Goal: Find specific page/section: Find specific page/section

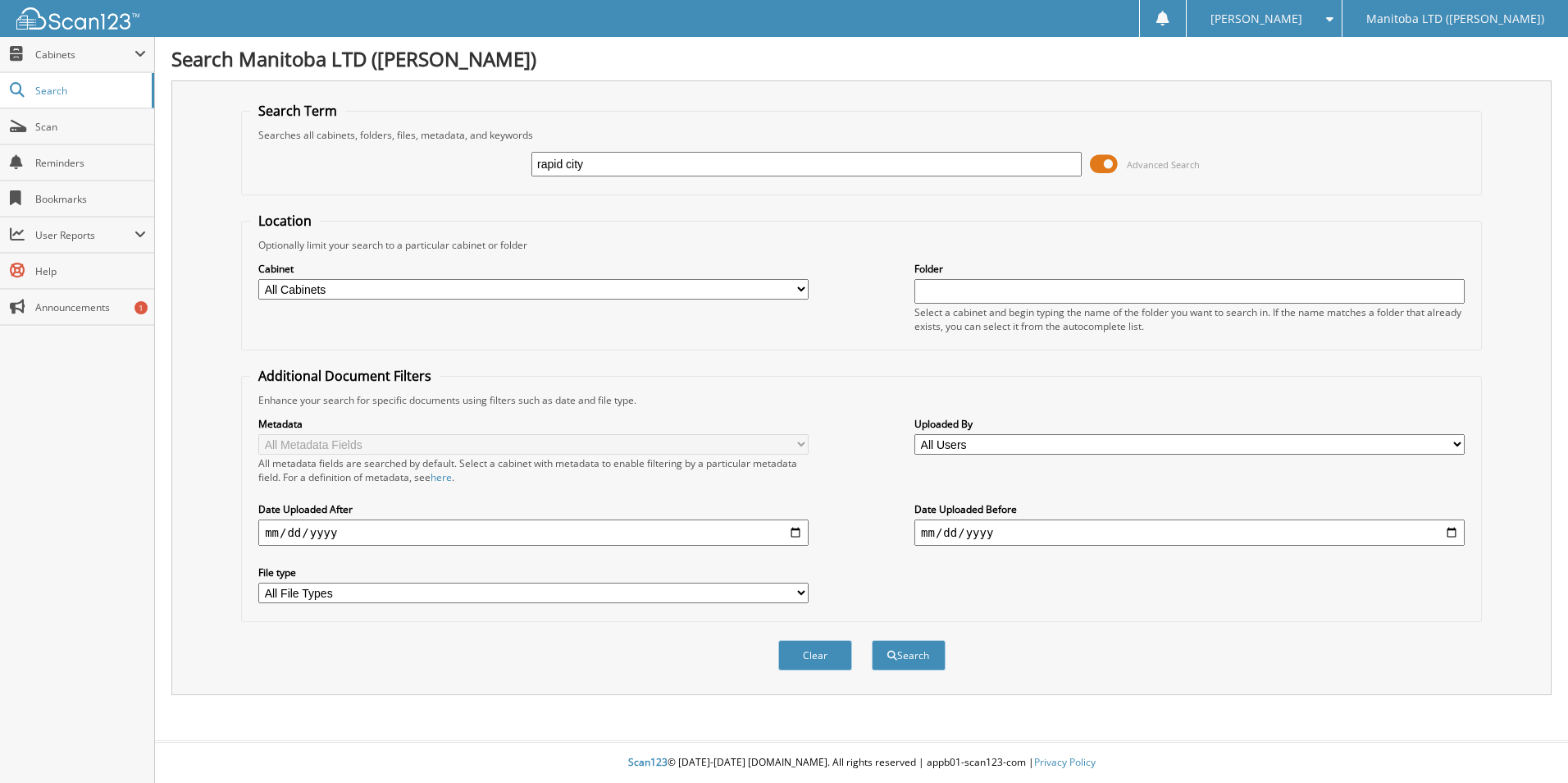
type input "rapid city"
click at [872, 640] on button "Search" at bounding box center [908, 655] width 73 height 30
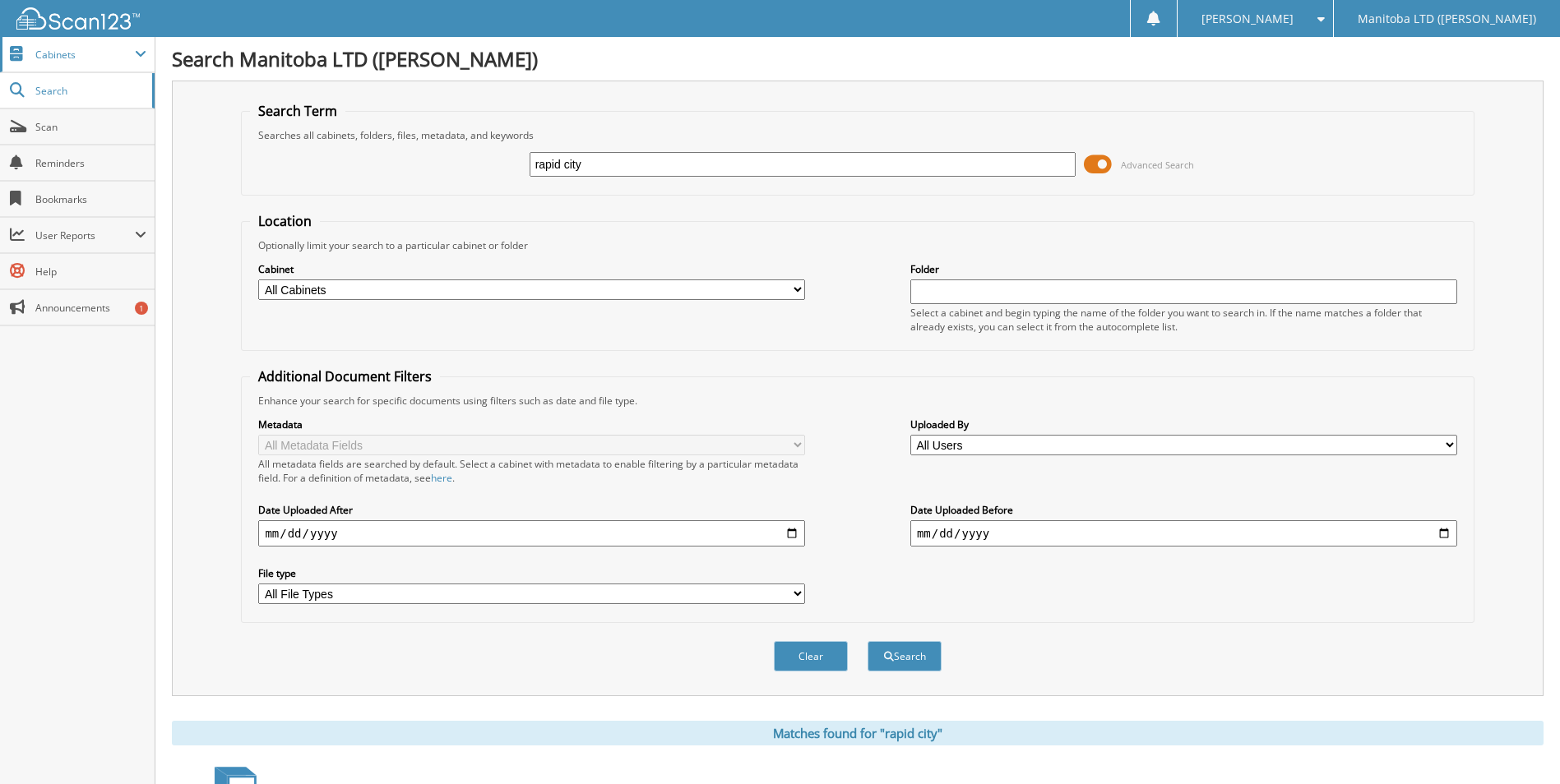
click at [116, 52] on span "Cabinets" at bounding box center [84, 55] width 99 height 14
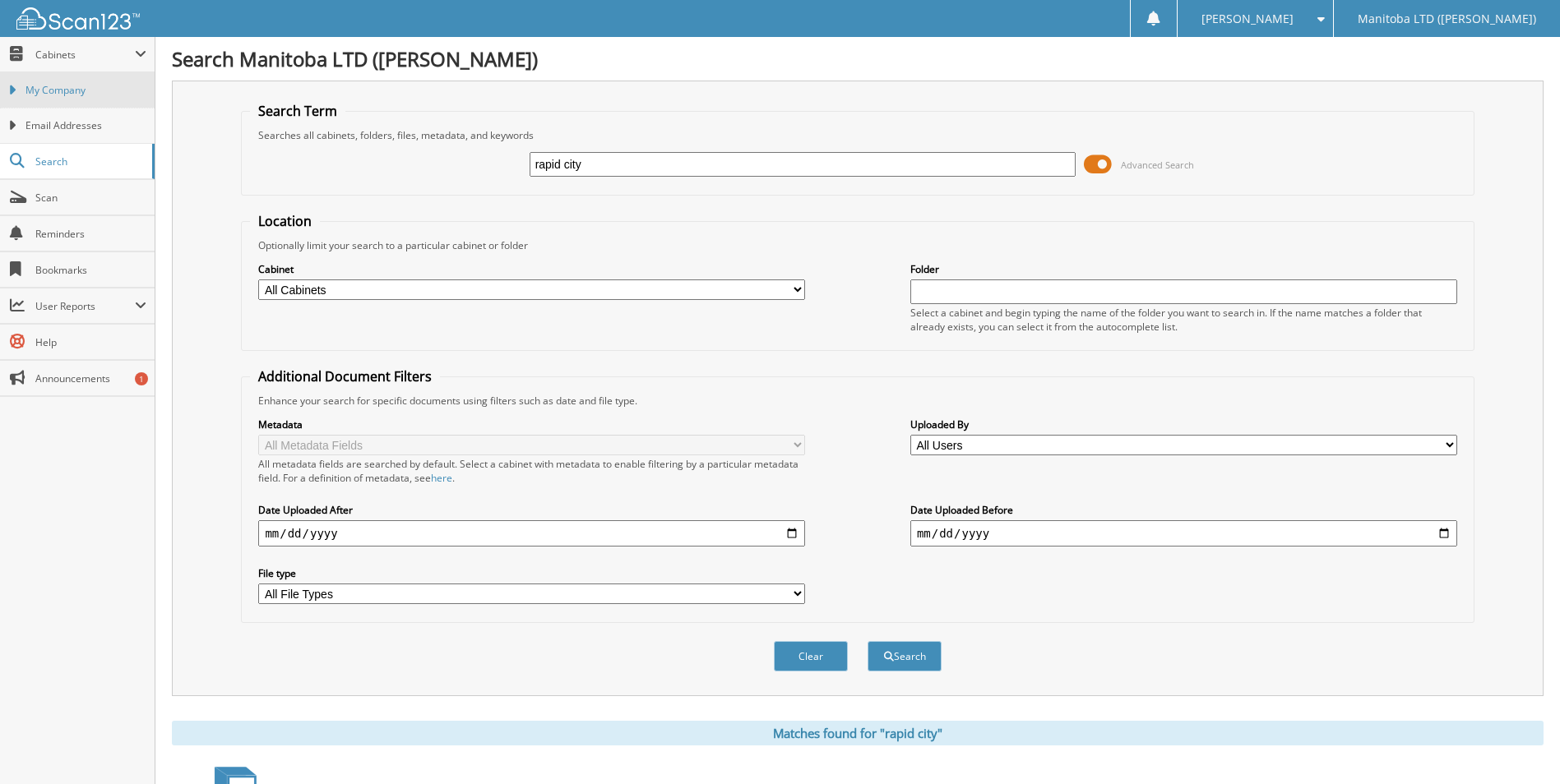
click at [109, 93] on span "My Company" at bounding box center [85, 90] width 121 height 15
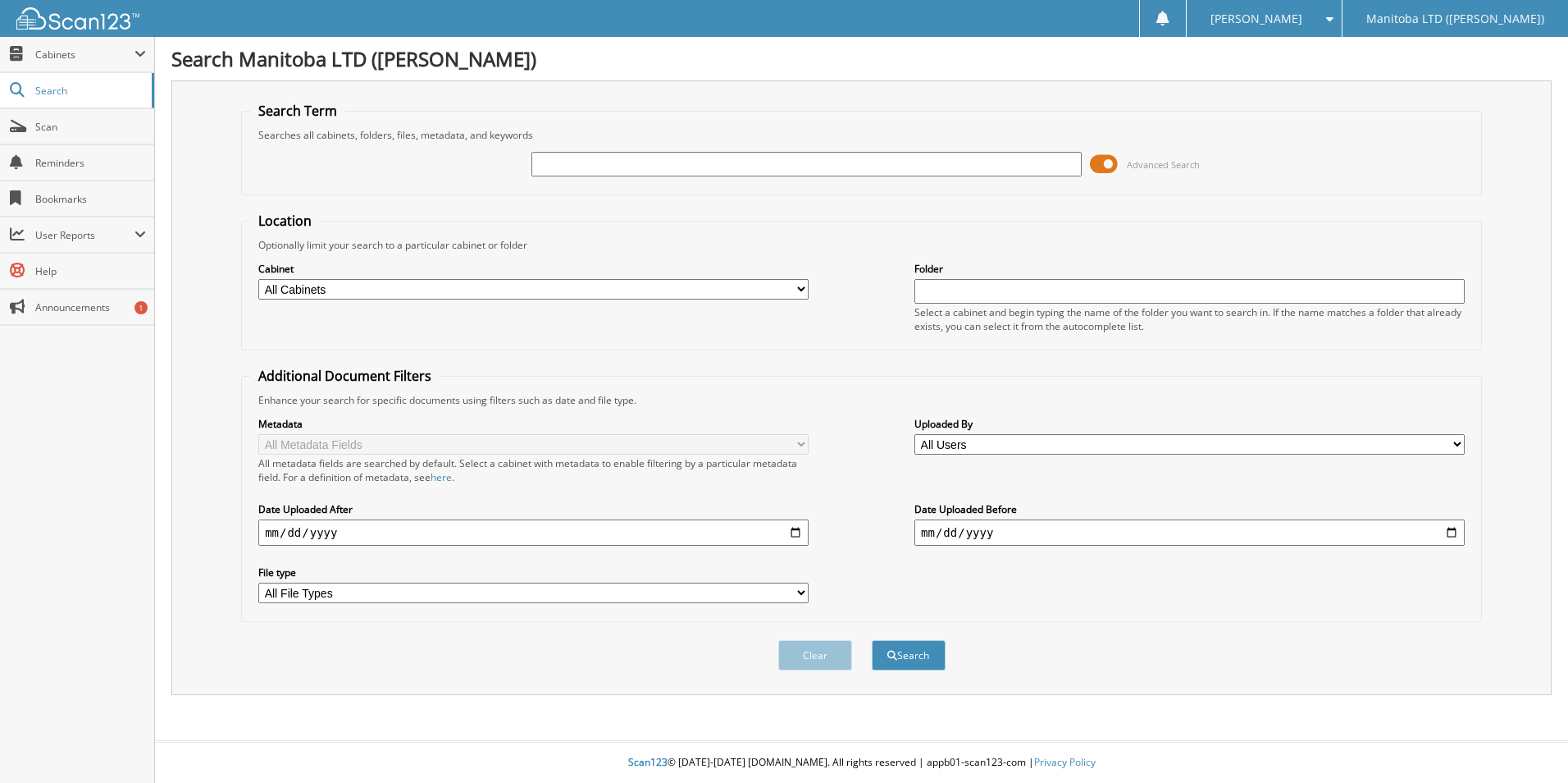
click at [621, 186] on fieldset "Search Term Searches all cabinets, folders, files, metadata, and keywords Advan…" at bounding box center [861, 148] width 1241 height 93
click at [560, 161] on input "text" at bounding box center [807, 164] width 550 height 24
type input "rapid city"
click at [786, 296] on select "All Cabinets 2016 DEALS 2017 ACCOUNTS PAYABLE 2018 ACCOUNTS PAYABLE 2019 ACCOUN…" at bounding box center [534, 289] width 550 height 21
select select "51364"
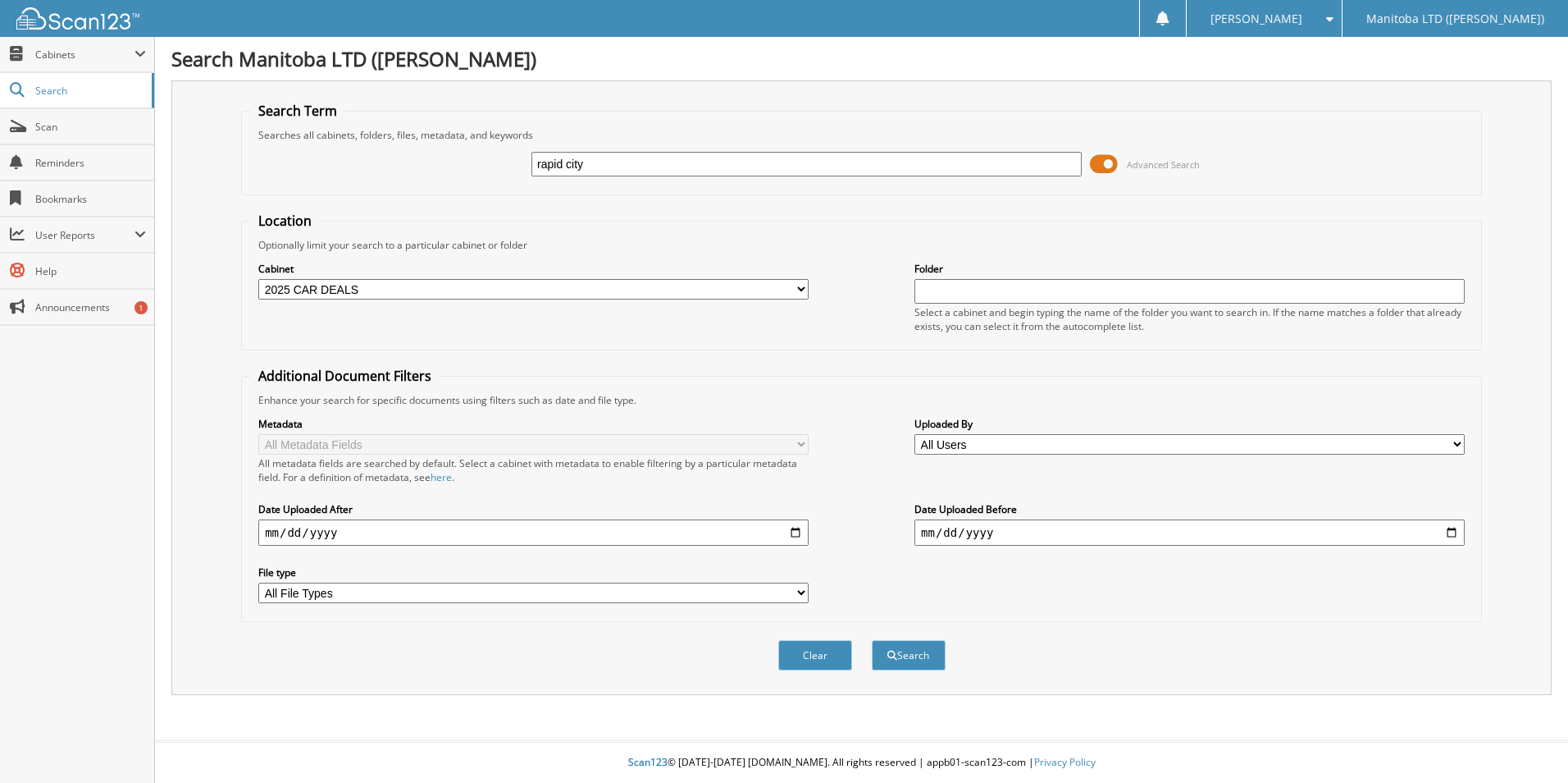
click at [259, 279] on select "All Cabinets 2016 DEALS 2017 ACCOUNTS PAYABLE 2018 ACCOUNTS PAYABLE 2019 ACCOUN…" at bounding box center [534, 289] width 550 height 21
click at [897, 663] on button "Search" at bounding box center [908, 655] width 73 height 30
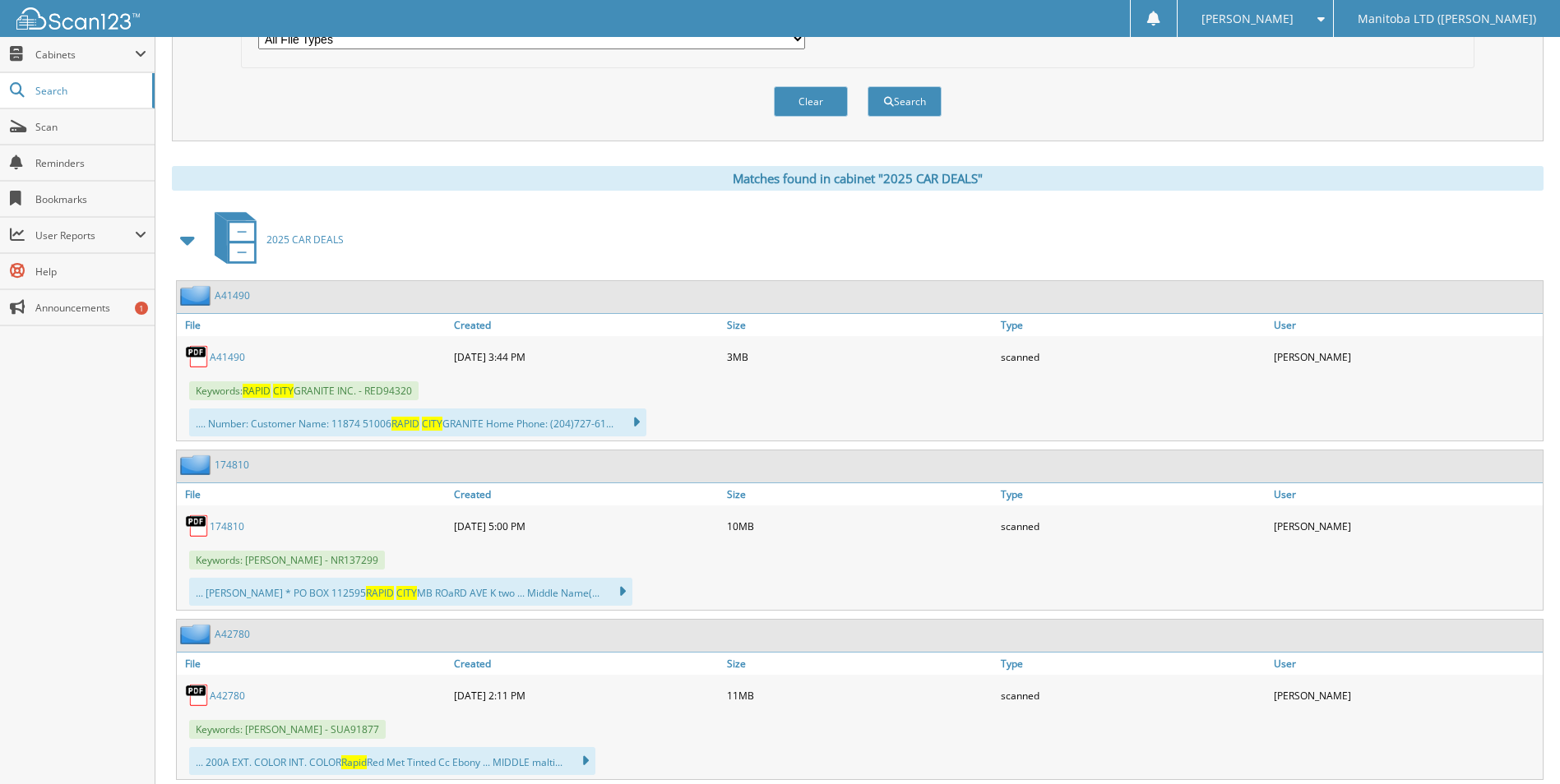
scroll to position [575, 0]
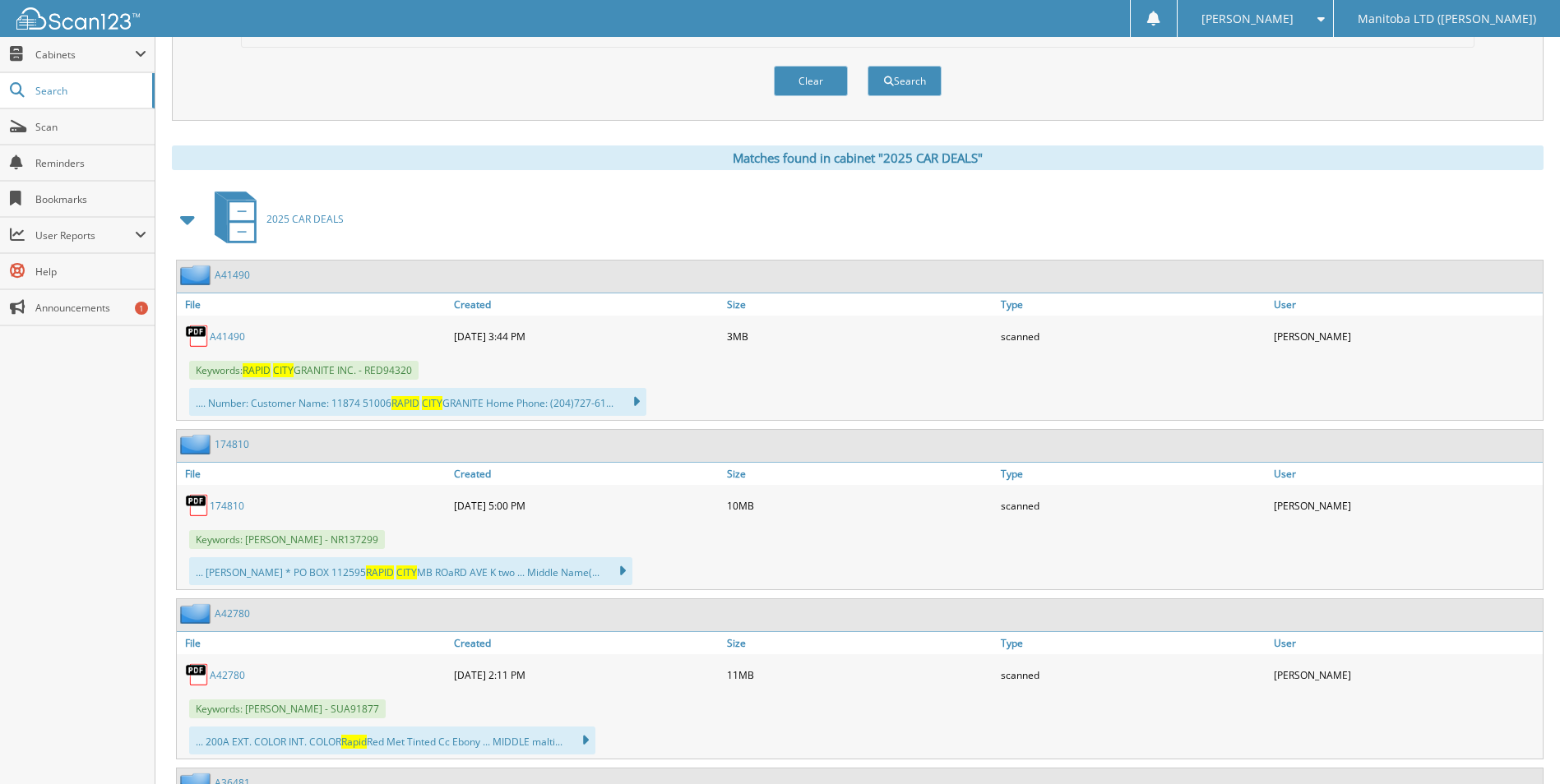
click at [232, 336] on link "A41490" at bounding box center [228, 337] width 35 height 14
click at [232, 334] on link "A41490" at bounding box center [228, 337] width 35 height 14
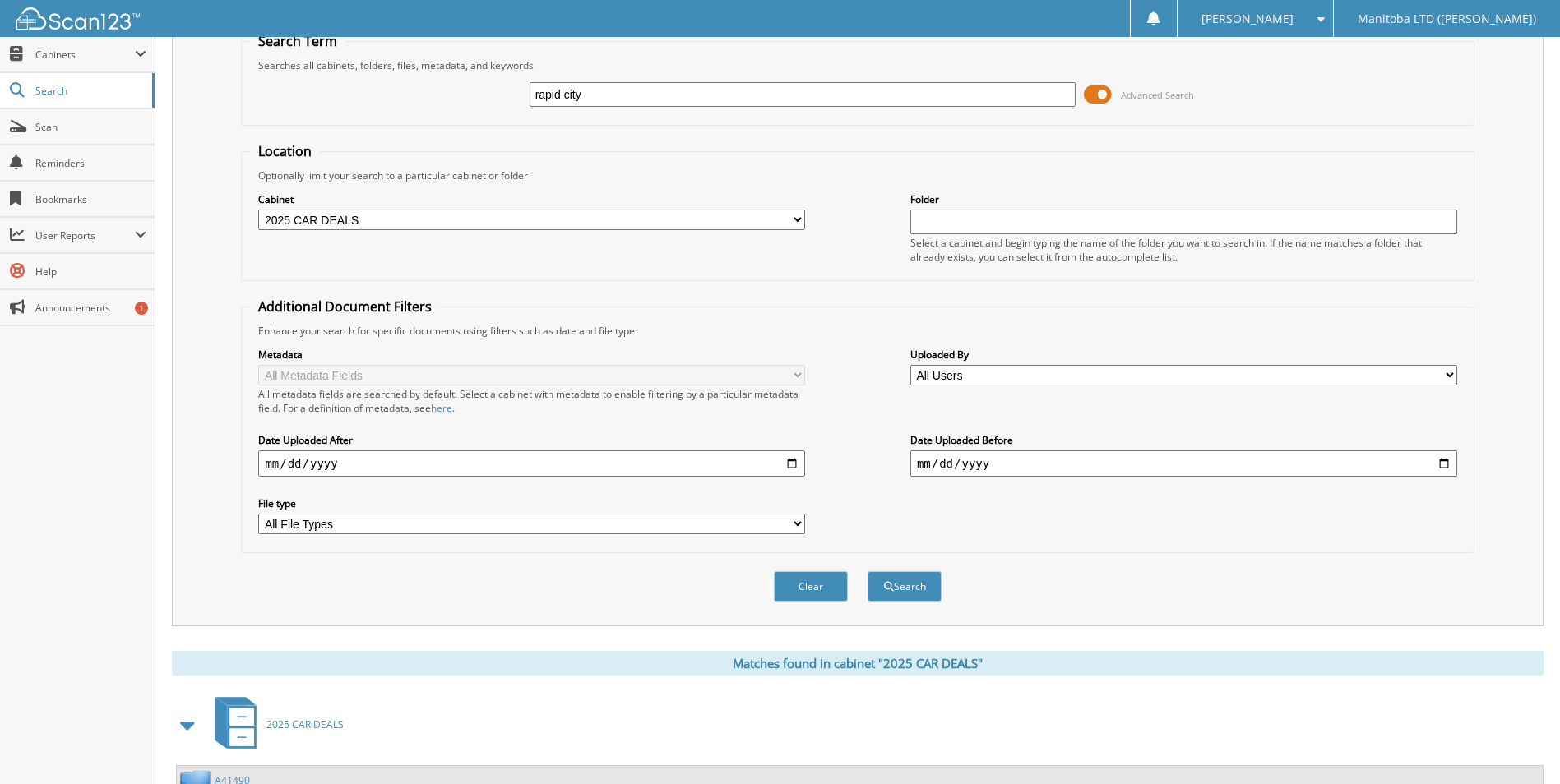
scroll to position [0, 0]
